Goal: Navigation & Orientation: Find specific page/section

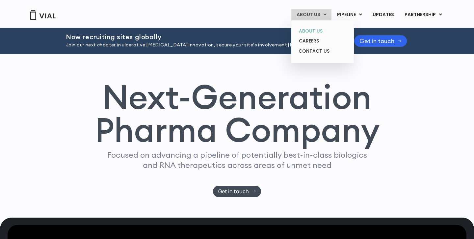
click at [315, 31] on link "ABOUT US" at bounding box center [323, 31] width 58 height 10
click at [314, 30] on link "ABOUT US" at bounding box center [323, 31] width 58 height 10
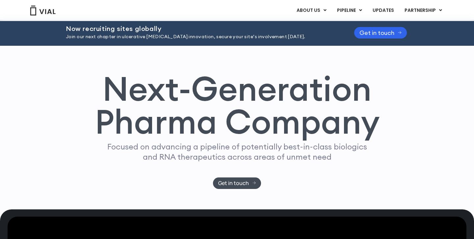
scroll to position [70, 0]
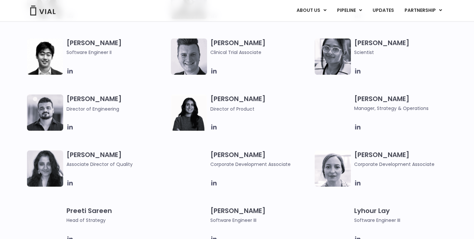
scroll to position [805, 0]
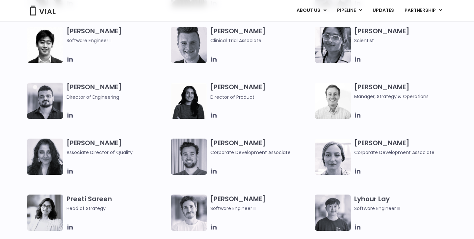
click at [206, 123] on div "[PERSON_NAME] Lead Scientist Etunim [PERSON_NAME] Clinical Project Manager [PER…" at bounding box center [243, 83] width 432 height 448
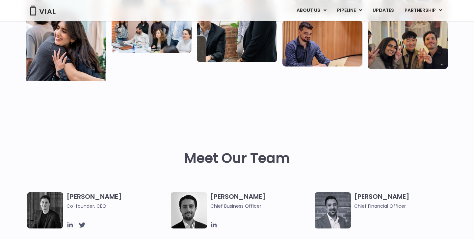
scroll to position [0, 0]
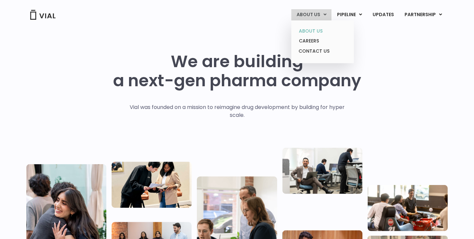
click at [320, 30] on link "ABOUT US" at bounding box center [323, 31] width 58 height 10
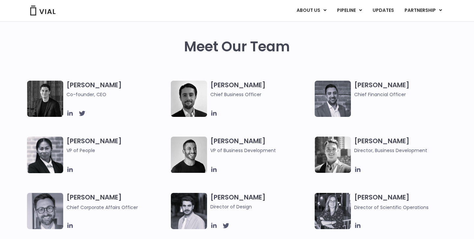
scroll to position [311, 0]
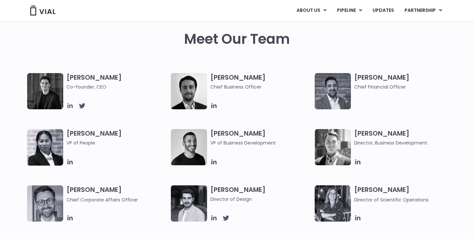
click at [71, 106] on icon at bounding box center [69, 105] width 7 height 7
click at [214, 106] on icon at bounding box center [213, 105] width 5 height 5
click at [214, 162] on icon at bounding box center [213, 161] width 5 height 5
